Goal: Communication & Community: Ask a question

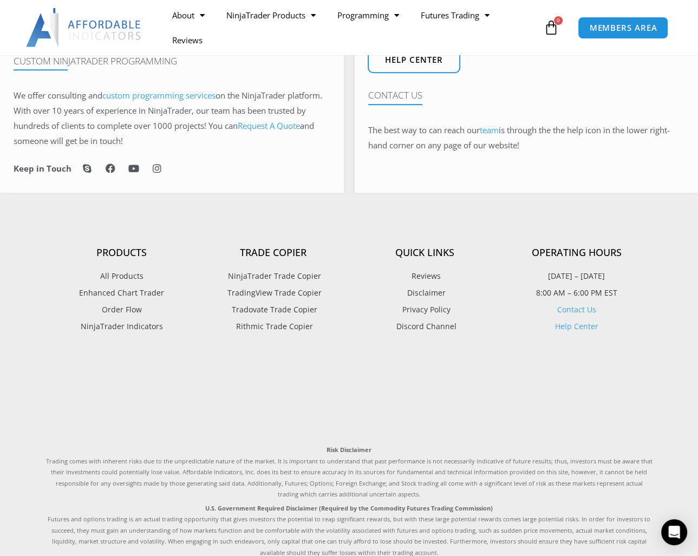
scroll to position [770, 0]
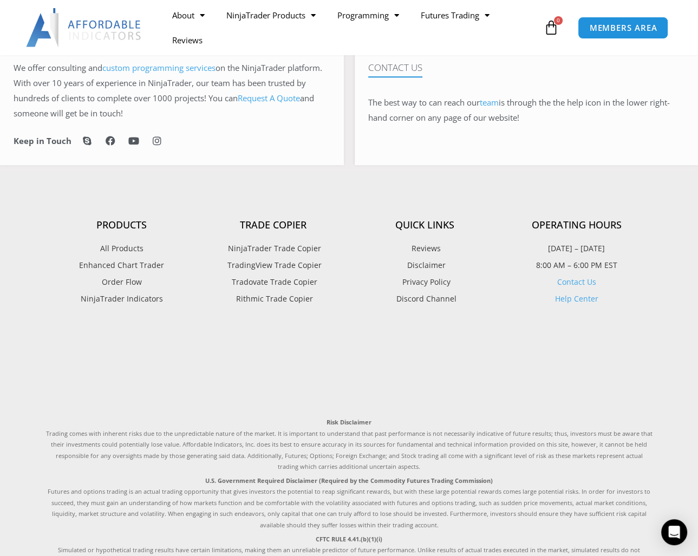
click at [122, 280] on span "Order Flow" at bounding box center [122, 282] width 40 height 14
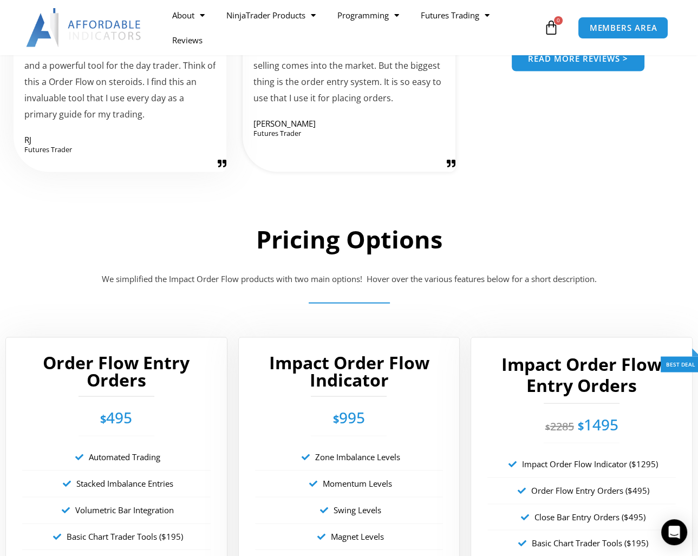
scroll to position [1679, 0]
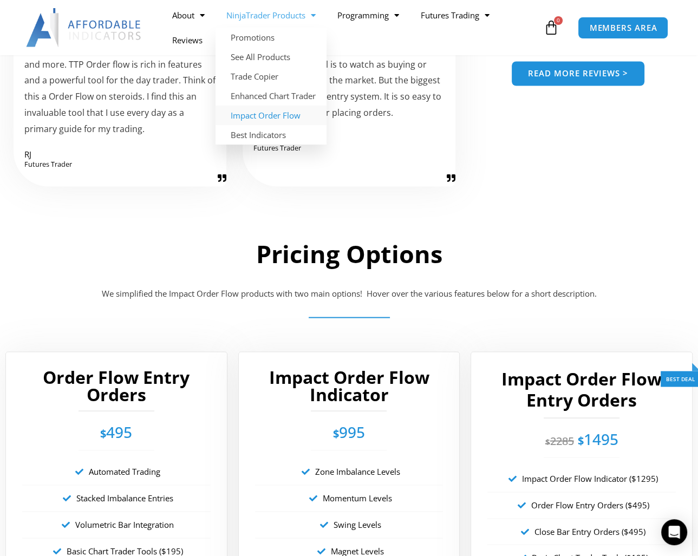
click at [295, 14] on link "NinjaTrader Products" at bounding box center [271, 15] width 111 height 25
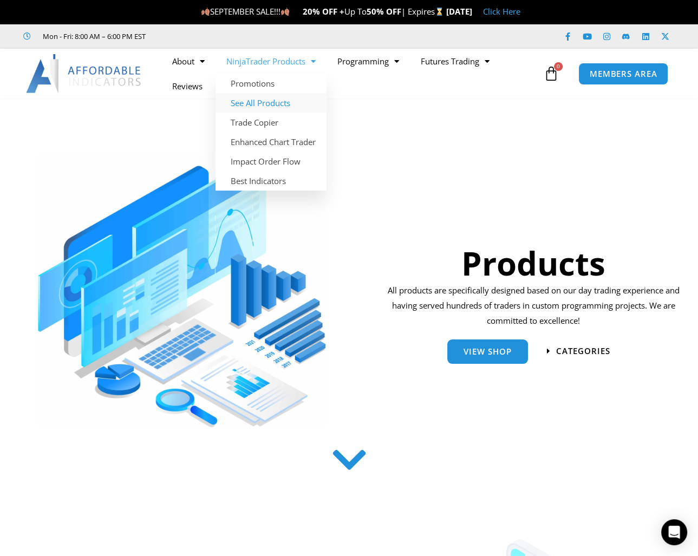
click at [263, 100] on link "See All Products" at bounding box center [271, 102] width 111 height 19
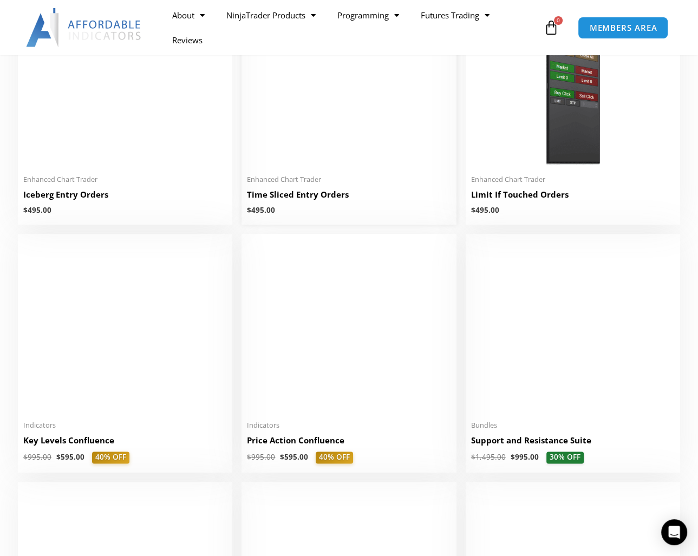
scroll to position [1300, 0]
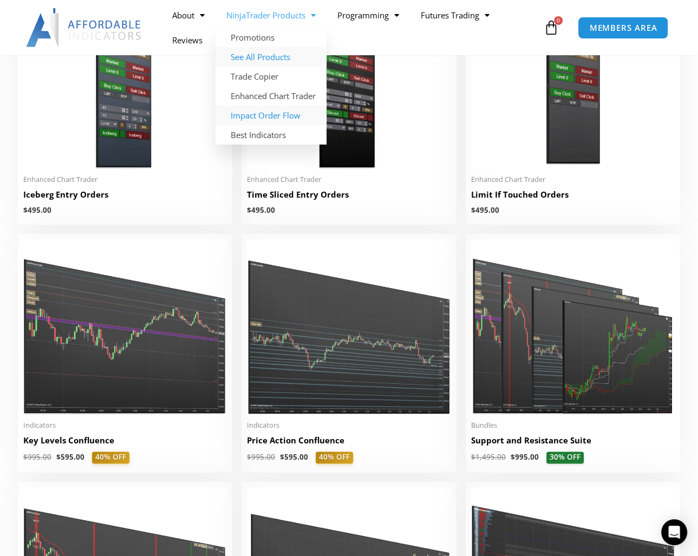
click at [265, 114] on link "Impact Order Flow" at bounding box center [271, 115] width 111 height 19
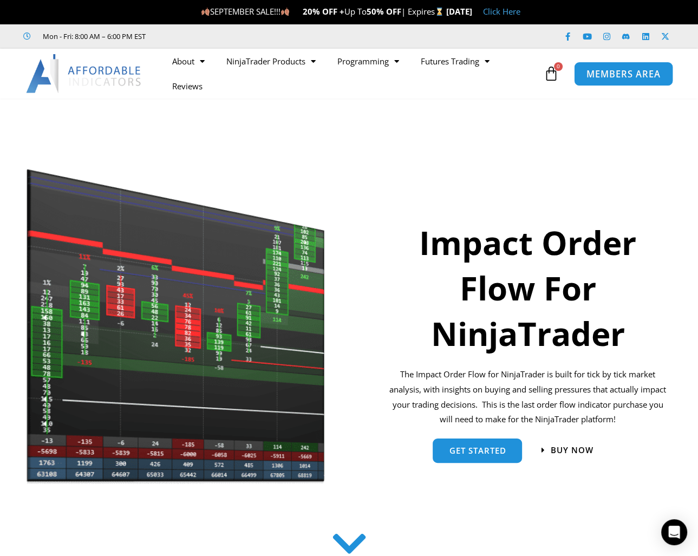
click at [618, 69] on span "MEMBERS AREA" at bounding box center [623, 73] width 74 height 9
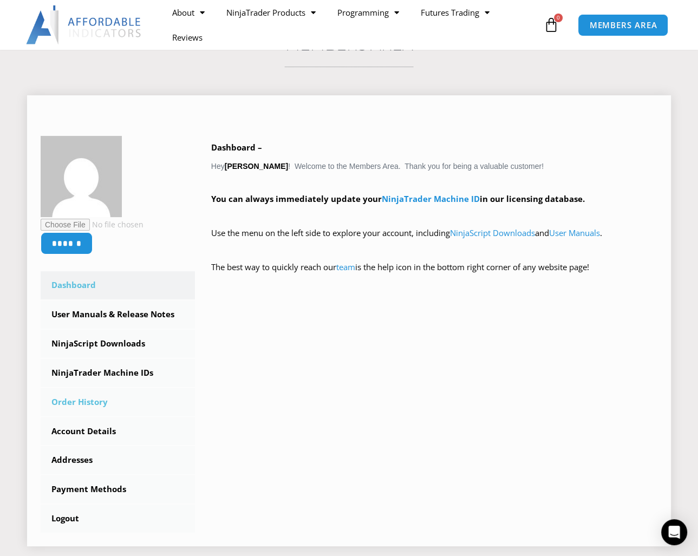
scroll to position [108, 0]
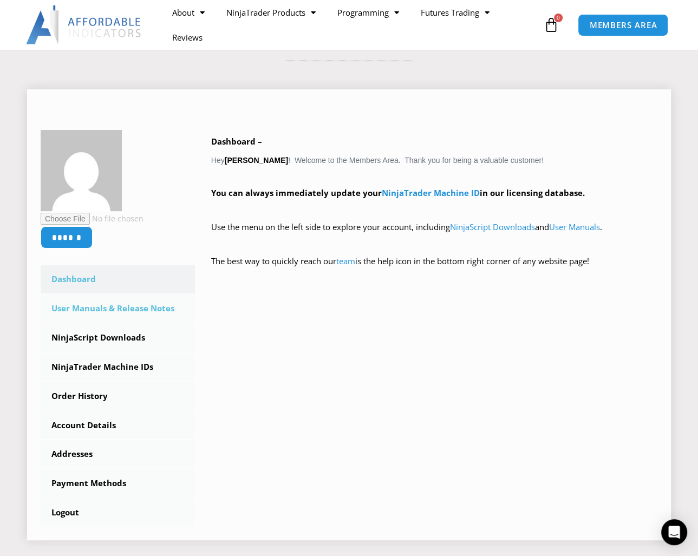
click at [98, 309] on link "User Manuals & Release Notes" at bounding box center [118, 309] width 154 height 28
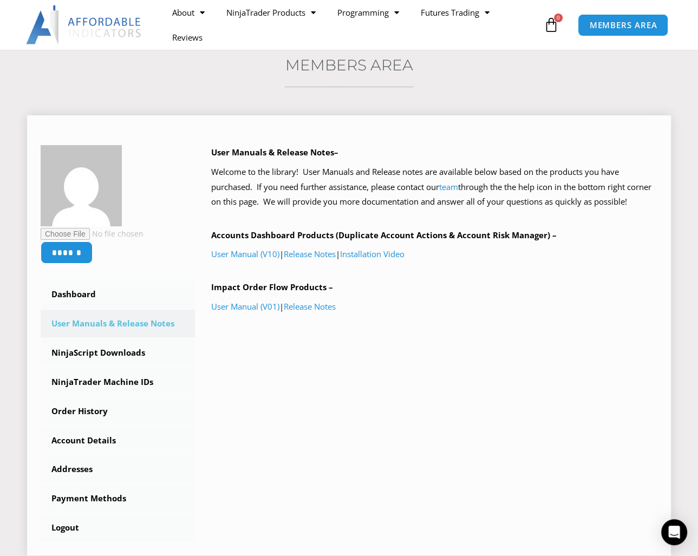
scroll to position [108, 0]
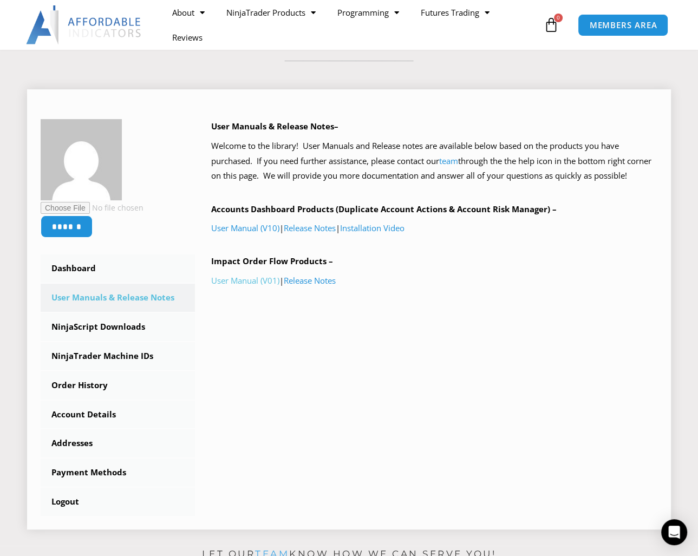
click at [256, 277] on link "User Manual (V01)" at bounding box center [245, 280] width 68 height 11
click at [102, 294] on link "User Manuals & Release Notes" at bounding box center [118, 298] width 154 height 28
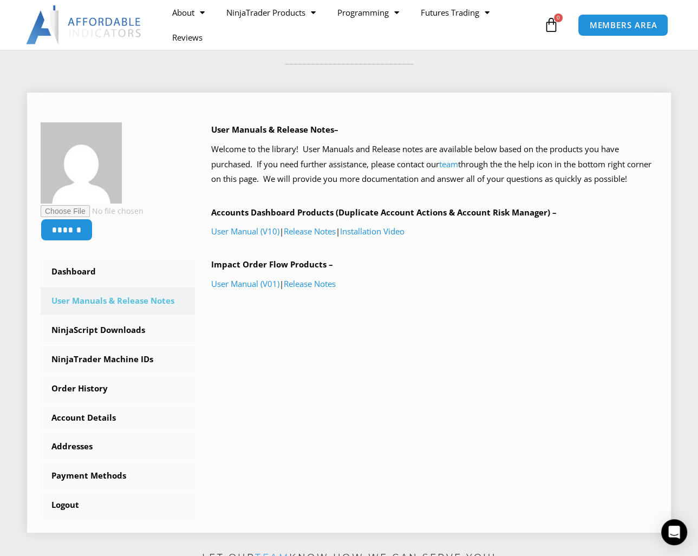
scroll to position [108, 0]
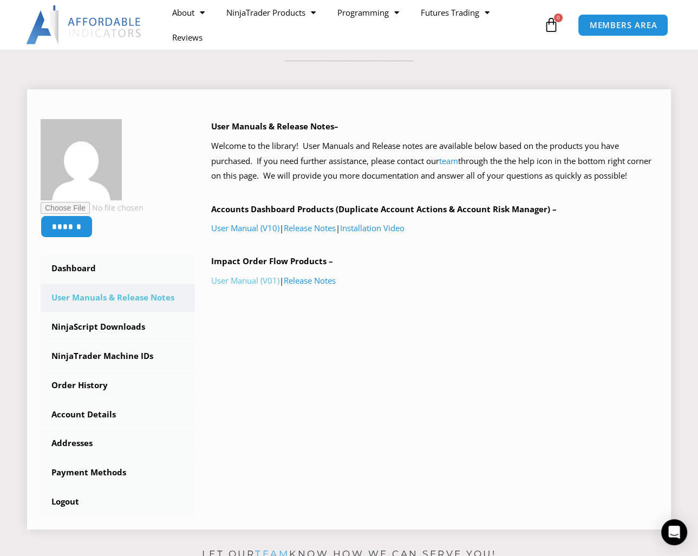
click at [243, 280] on link "User Manual (V01)" at bounding box center [245, 280] width 68 height 11
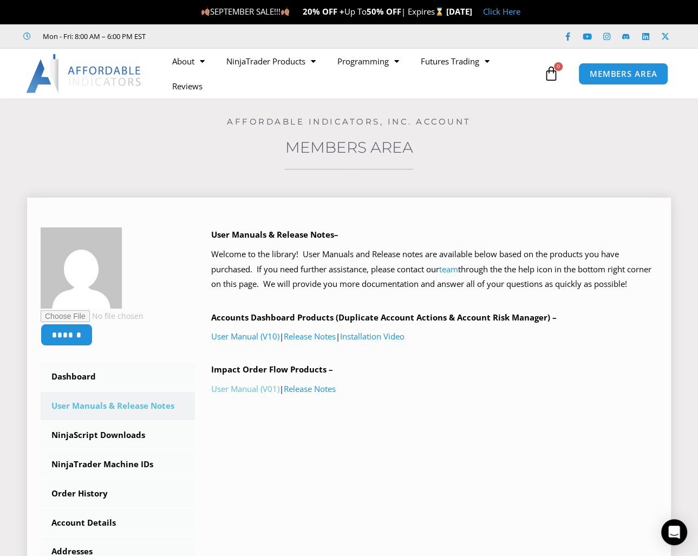
click at [239, 388] on link "User Manual (V01)" at bounding box center [245, 388] width 68 height 11
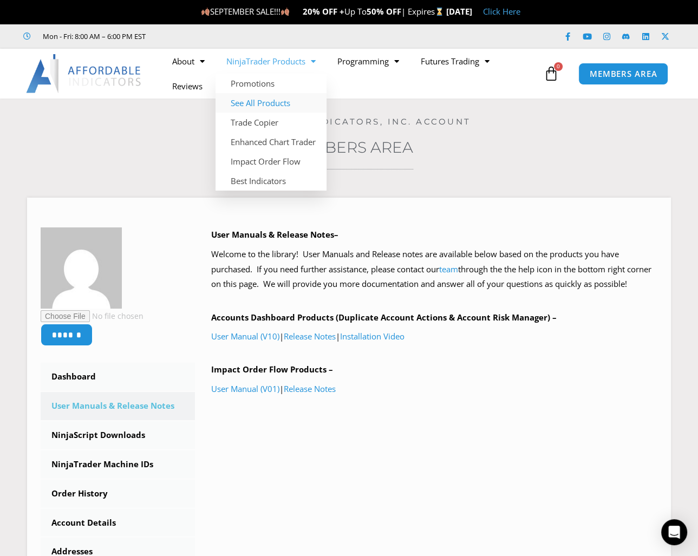
click at [270, 101] on link "See All Products" at bounding box center [271, 102] width 111 height 19
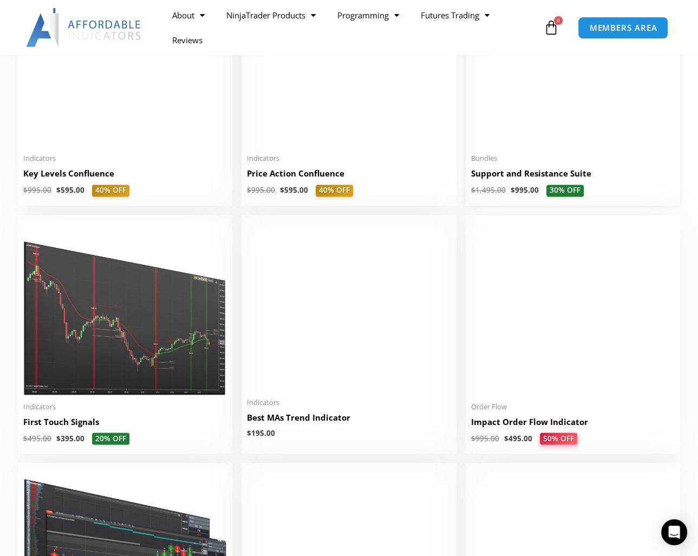
scroll to position [1571, 0]
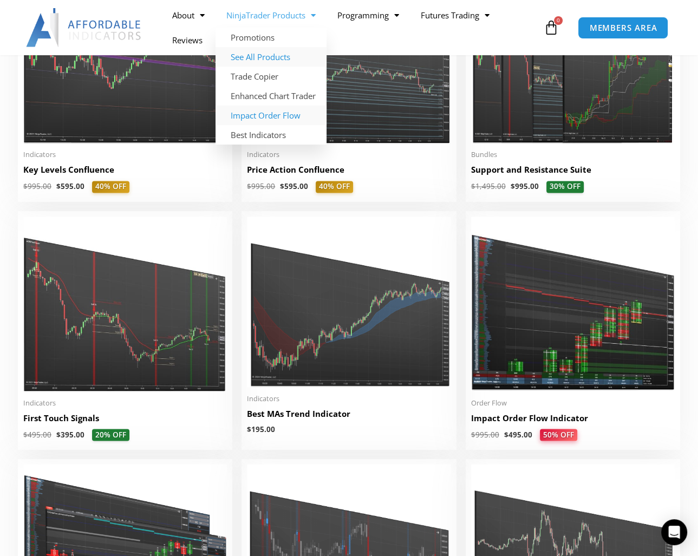
click at [263, 113] on link "Impact Order Flow" at bounding box center [271, 115] width 111 height 19
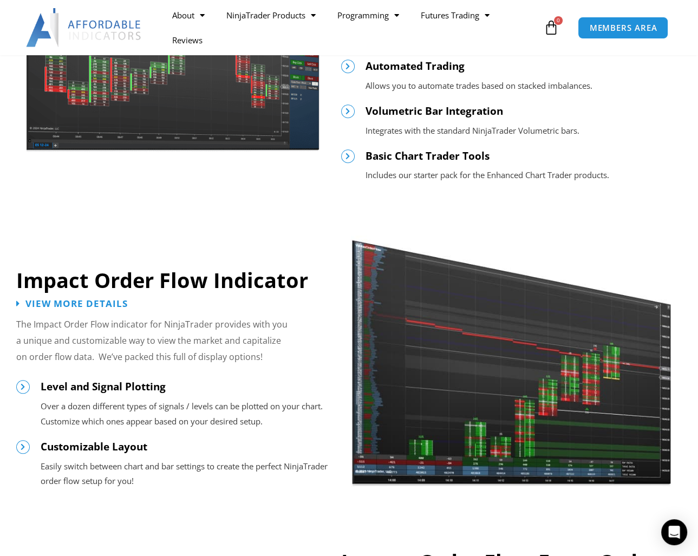
scroll to position [704, 0]
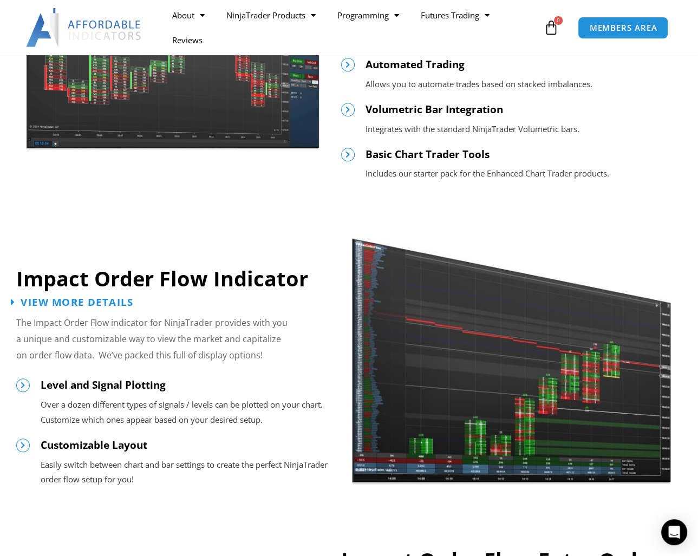
click at [64, 301] on span "View More Details" at bounding box center [77, 302] width 113 height 10
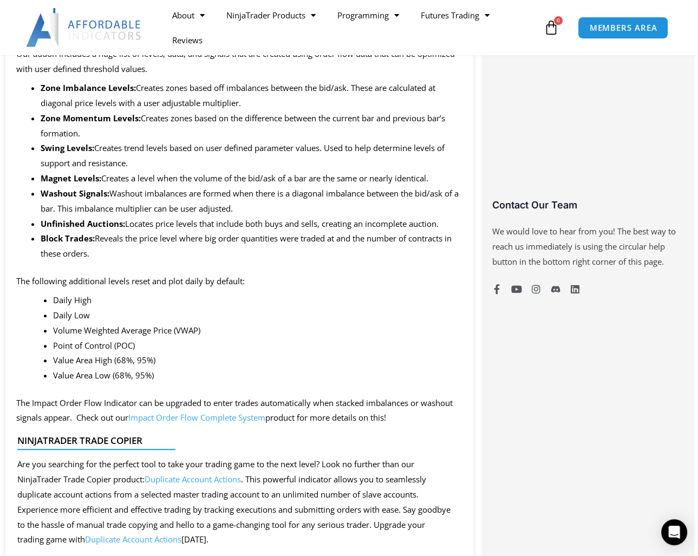
scroll to position [650, 0]
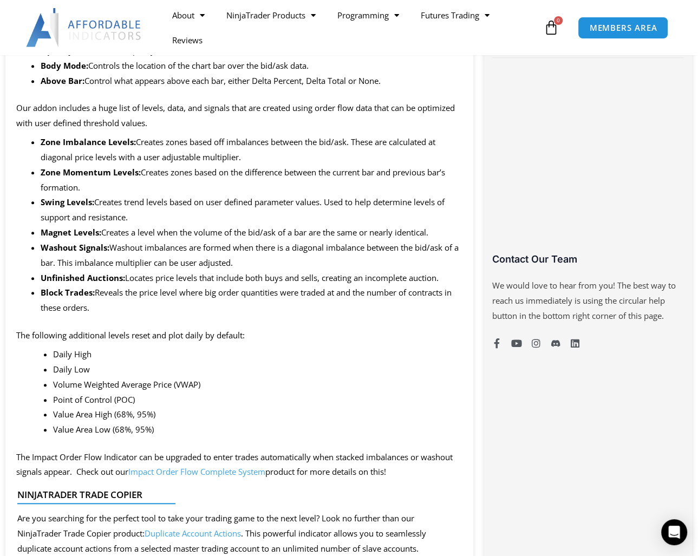
click at [686, 18] on div "MEMBERS AREA" at bounding box center [635, 28] width 114 height 22
click at [678, 528] on icon "Open Intercom Messenger" at bounding box center [674, 532] width 12 height 14
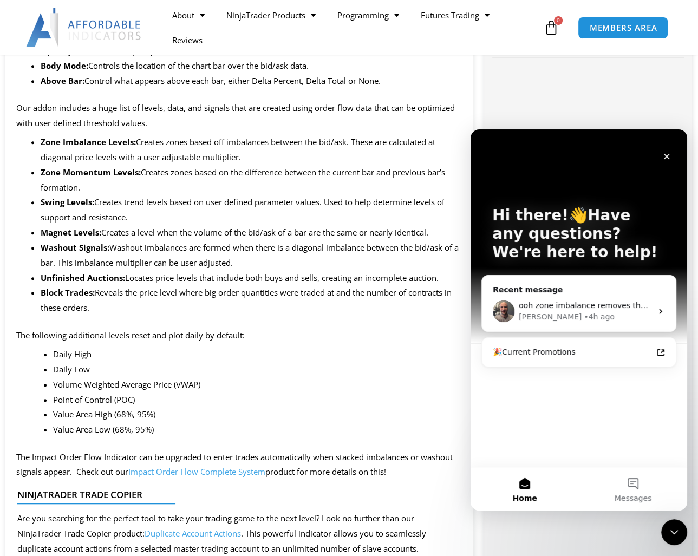
scroll to position [0, 0]
click at [502, 373] on div "Hi there!👋Have any questions? We're here to help! Recent message ooh zone imbal…" at bounding box center [579, 297] width 217 height 337
click at [494, 377] on div "Hi there!👋Have any questions? We're here to help! Recent message ooh zone imbal…" at bounding box center [579, 297] width 217 height 337
click at [663, 309] on icon "Intercom messenger" at bounding box center [660, 311] width 9 height 9
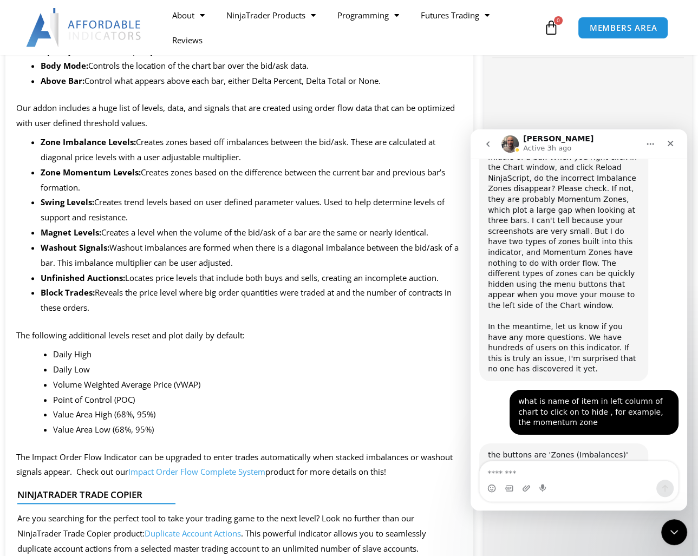
scroll to position [4407, 0]
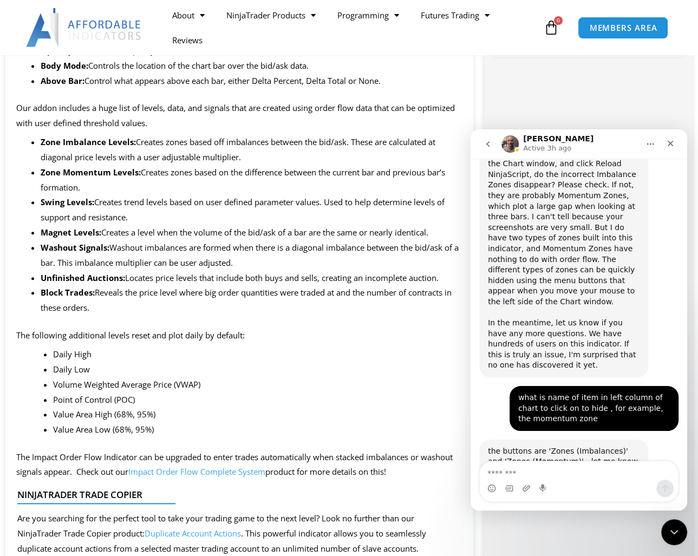
click at [510, 478] on textarea "Message…" at bounding box center [579, 470] width 198 height 18
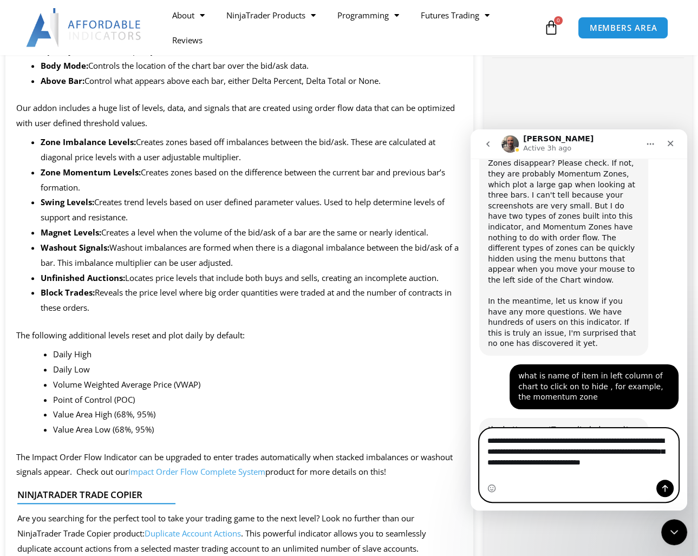
scroll to position [4440, 0]
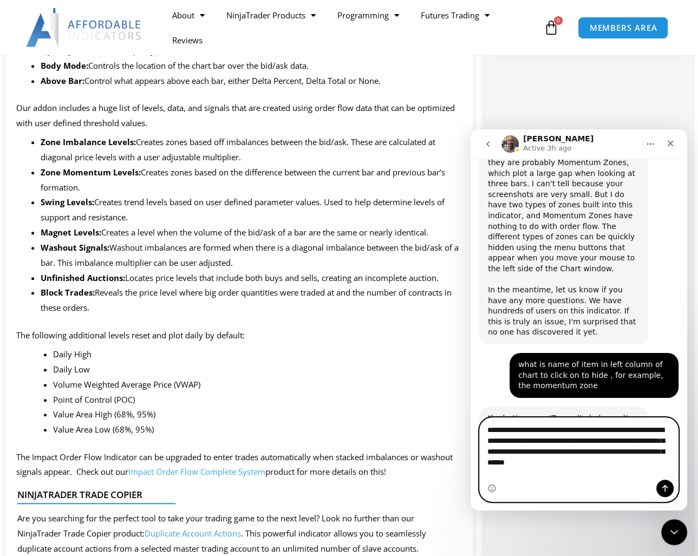
type textarea "**********"
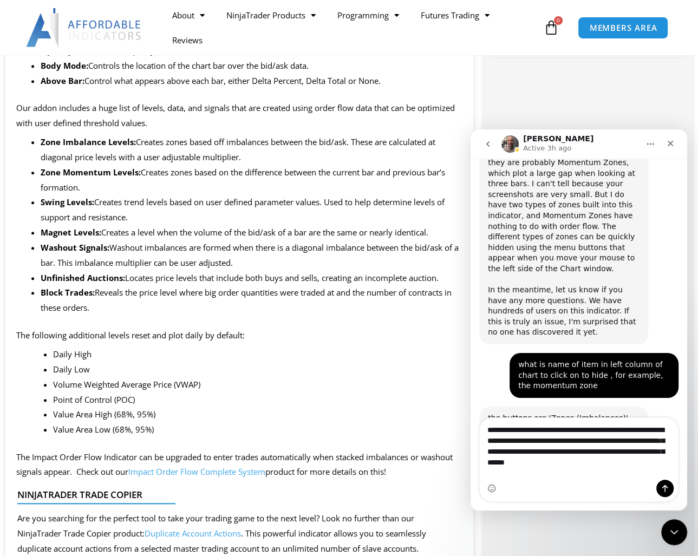
click at [570, 484] on div "Intercom messenger" at bounding box center [579, 488] width 198 height 17
drag, startPoint x: 100, startPoint y: 355, endPoint x: 378, endPoint y: 398, distance: 281.1
click at [378, 393] on li "Volume Weighted Average Price (VWAP)" at bounding box center [257, 385] width 409 height 15
click at [560, 485] on div "Intercom messenger" at bounding box center [579, 488] width 198 height 17
drag, startPoint x: 89, startPoint y: 355, endPoint x: 420, endPoint y: 415, distance: 336.8
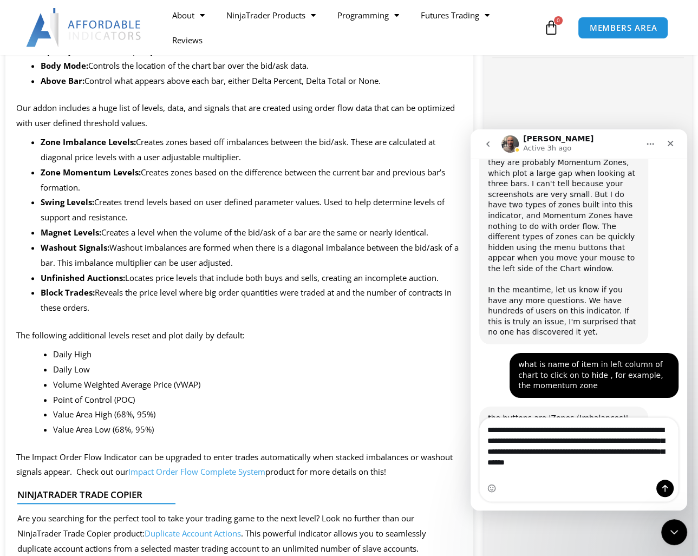
click at [420, 408] on li "Point of Control (POC)" at bounding box center [257, 400] width 409 height 15
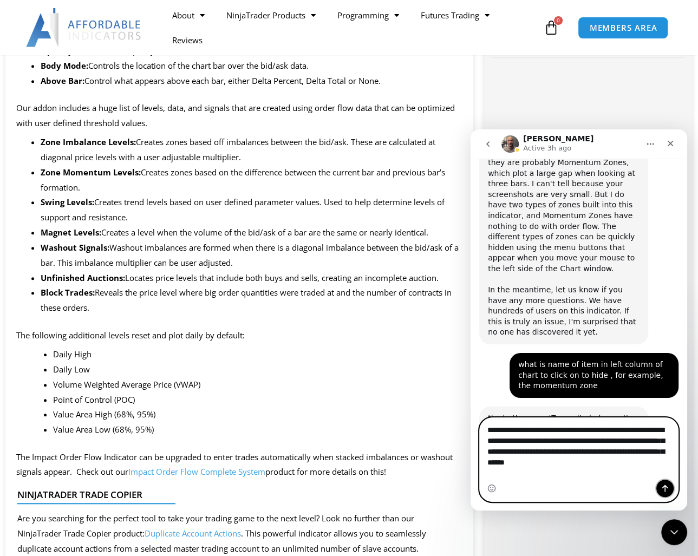
click at [666, 488] on icon "Send a message…" at bounding box center [665, 488] width 9 height 9
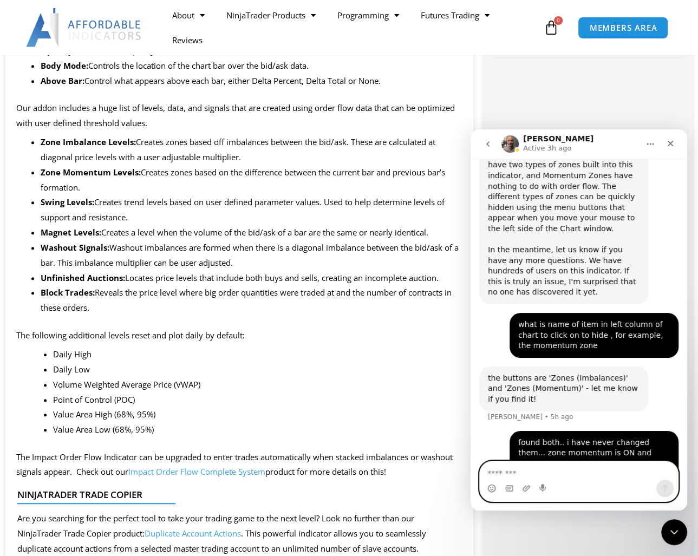
scroll to position [4481, 0]
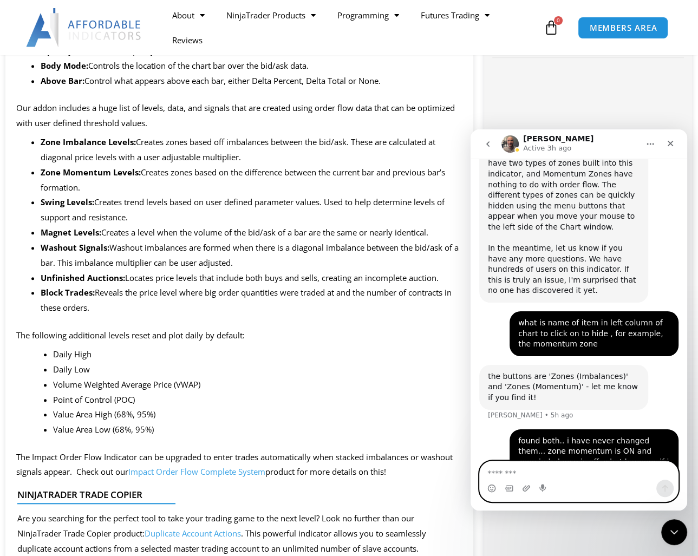
click at [576, 476] on textarea "Message…" at bounding box center [579, 470] width 199 height 18
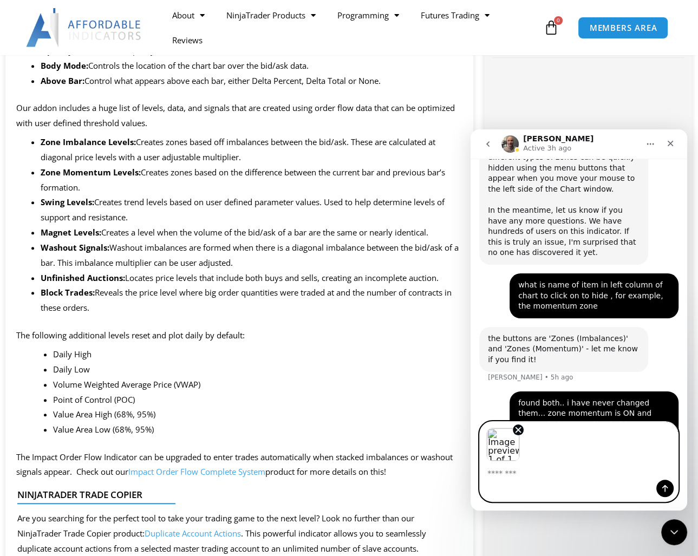
scroll to position [4521, 0]
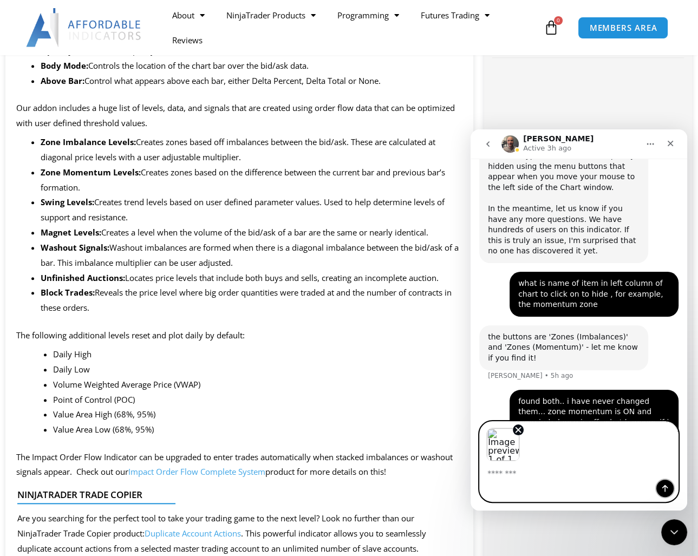
click at [665, 485] on icon "Send a message…" at bounding box center [665, 488] width 6 height 7
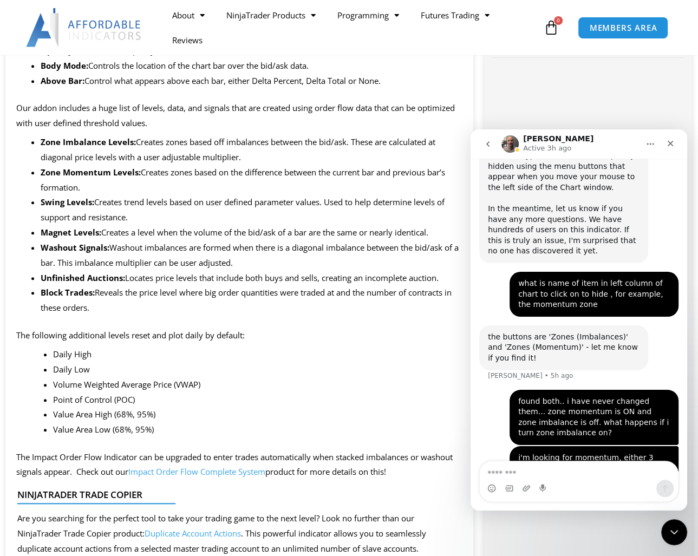
scroll to position [4578, 0]
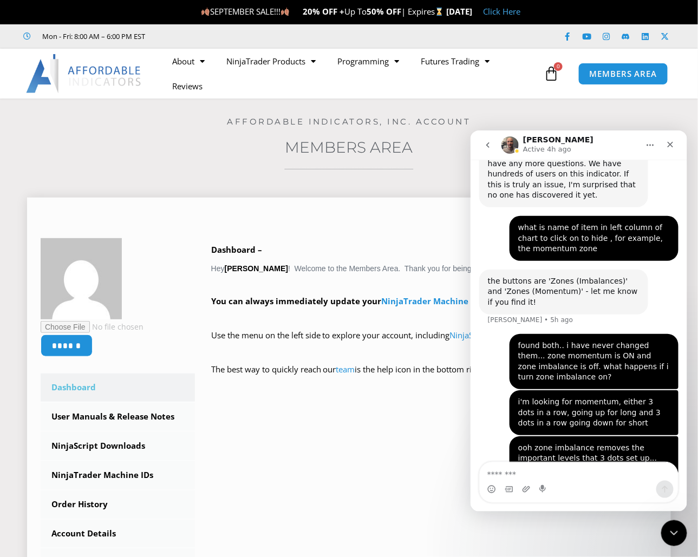
scroll to position [4578, 0]
click at [547, 476] on textarea "Message…" at bounding box center [578, 471] width 198 height 18
click at [548, 478] on textarea "Message…" at bounding box center [578, 471] width 198 height 18
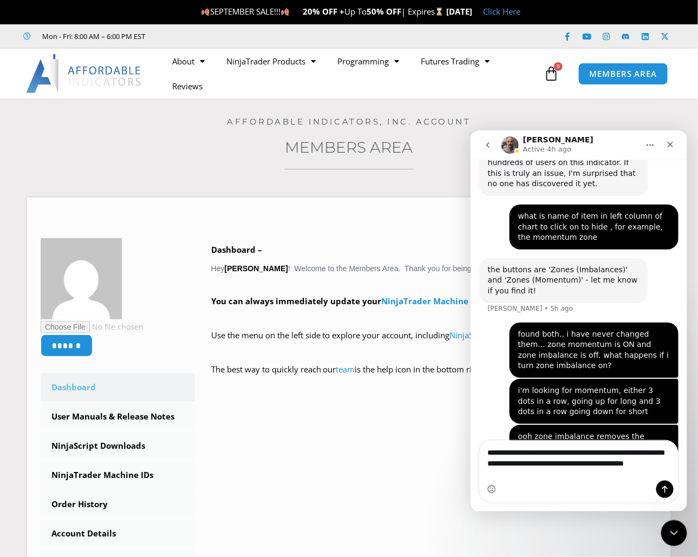
scroll to position [4601, 0]
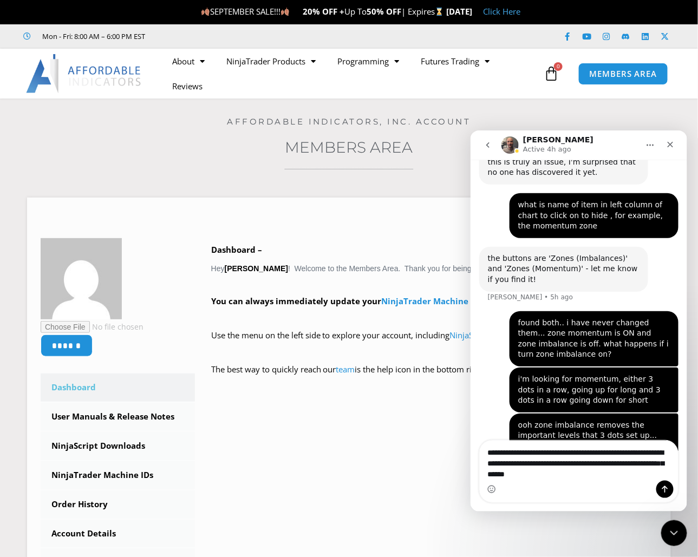
click at [612, 460] on textarea "**********" at bounding box center [578, 460] width 199 height 40
type textarea "**********"
click at [662, 489] on icon "Send a message…" at bounding box center [664, 489] width 9 height 9
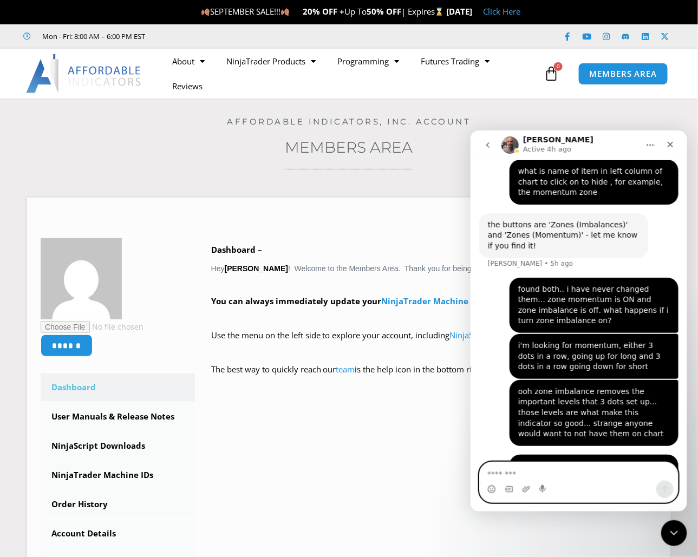
scroll to position [4635, 0]
